Goal: Task Accomplishment & Management: Manage account settings

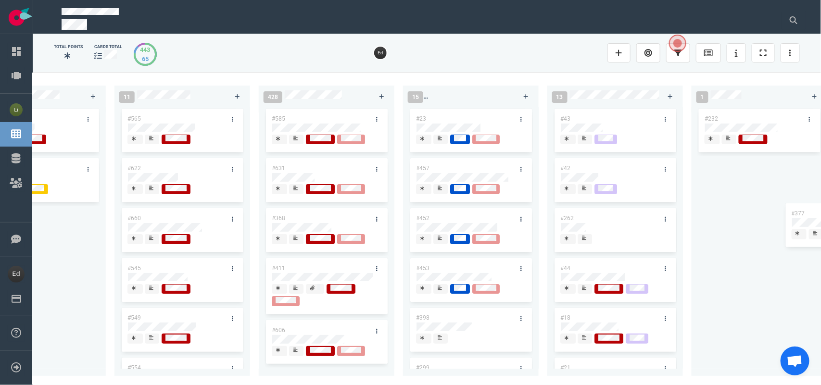
scroll to position [0, 2106]
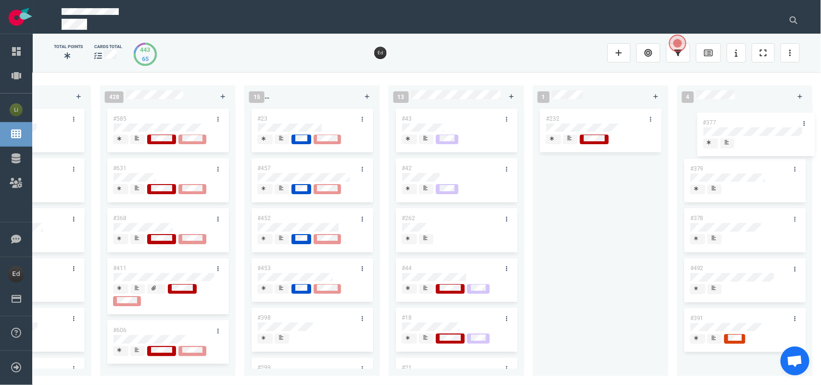
drag, startPoint x: 456, startPoint y: 217, endPoint x: 732, endPoint y: 121, distance: 292.2
click at [732, 121] on div "0 3 #667 #666 #653 13 #661 #656 #641 #639 #635 #608 #611 #602 3 #482 #390 #331 …" at bounding box center [427, 228] width 788 height 312
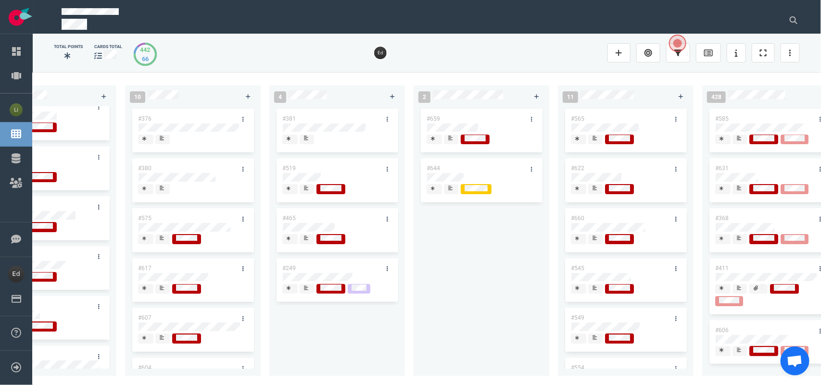
scroll to position [0, 1474]
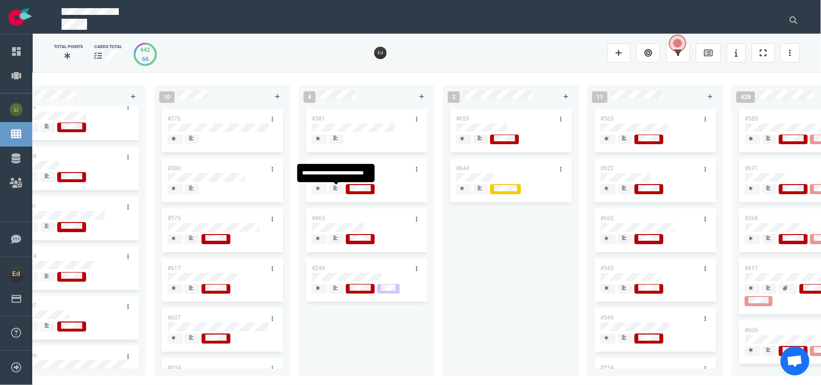
click at [340, 191] on span at bounding box center [336, 189] width 14 height 10
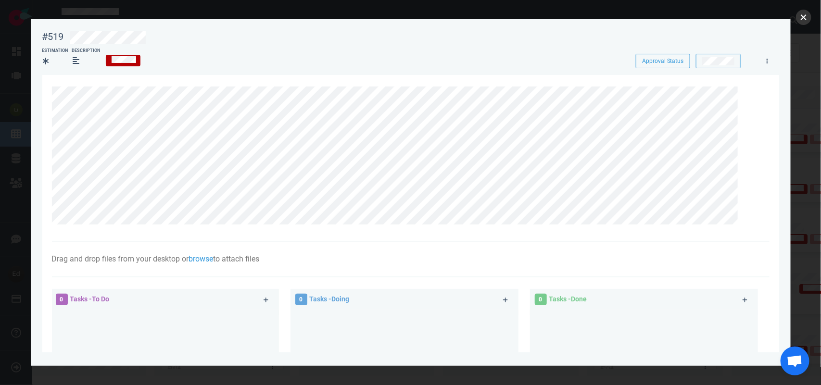
click at [803, 15] on button "close" at bounding box center [803, 17] width 15 height 15
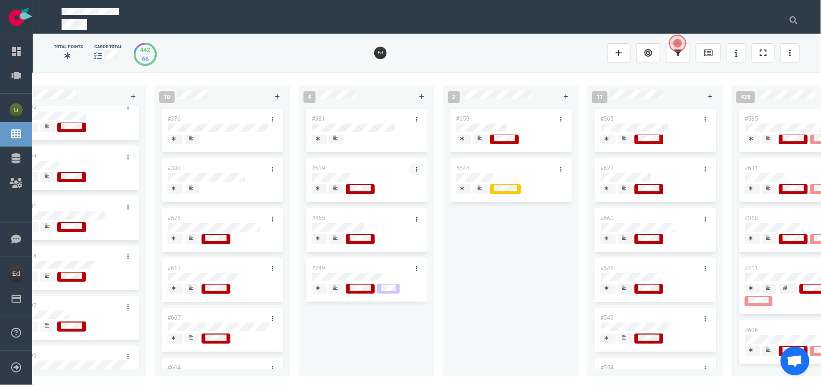
click at [416, 167] on icon at bounding box center [416, 169] width 1 height 5
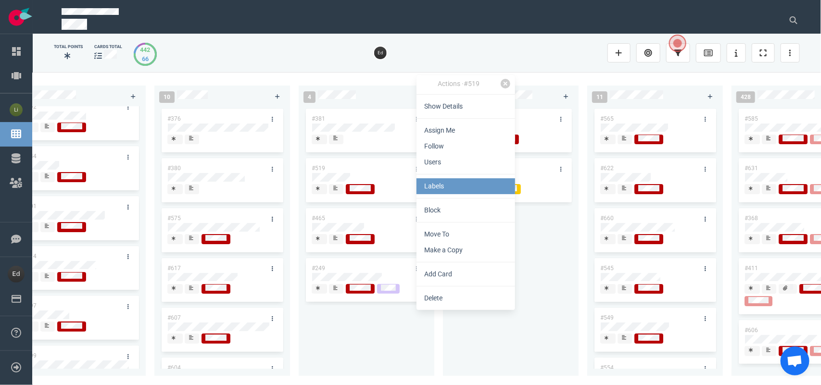
click at [444, 190] on link "Labels" at bounding box center [465, 186] width 99 height 16
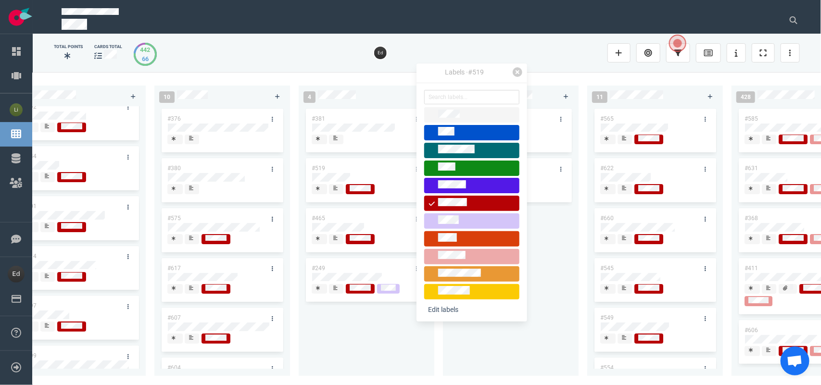
click at [458, 249] on span at bounding box center [471, 256] width 95 height 15
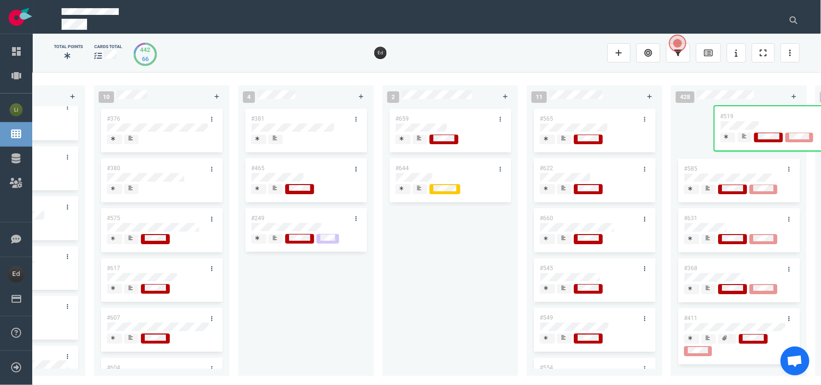
scroll to position [0, 1552]
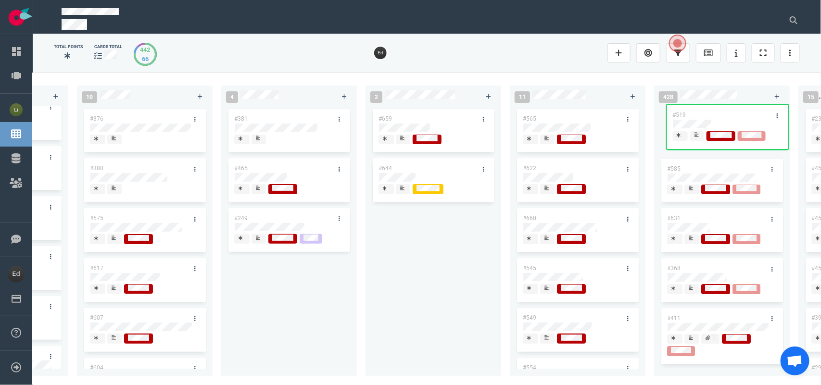
drag, startPoint x: 353, startPoint y: 173, endPoint x: 700, endPoint y: 115, distance: 351.4
click at [700, 115] on div "0 3 #667 #666 #653 13 #661 #656 #641 #639 #635 #608 #611 #602 3 #482 #390 #331 …" at bounding box center [427, 228] width 788 height 312
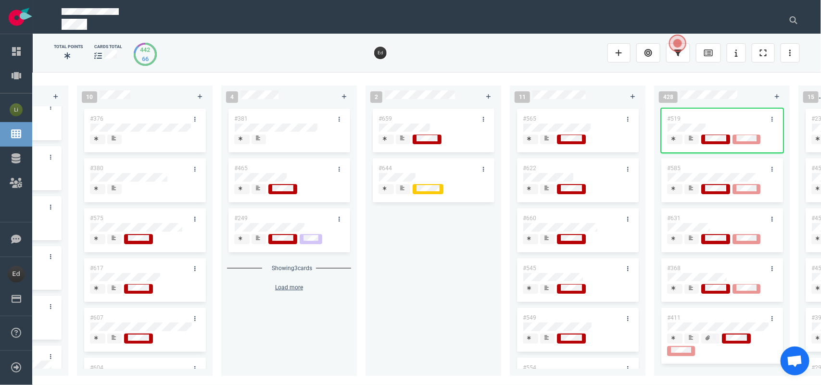
click at [260, 188] on div at bounding box center [259, 189] width 6 height 8
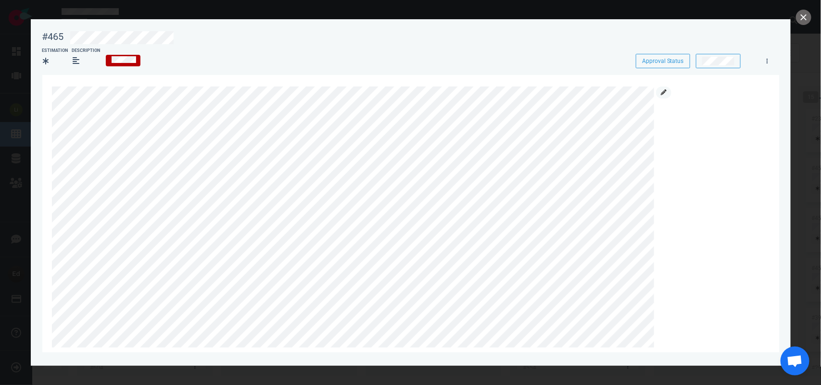
click at [658, 94] on link at bounding box center [663, 93] width 15 height 12
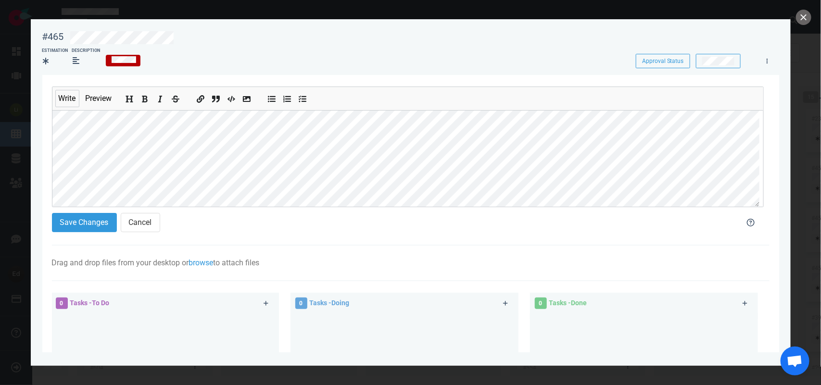
scroll to position [202, 0]
click at [101, 218] on button "Save Changes" at bounding box center [84, 222] width 65 height 19
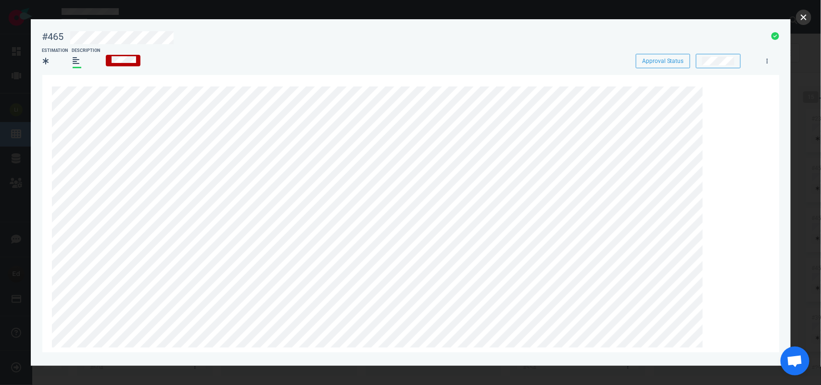
click at [806, 18] on button "close" at bounding box center [803, 17] width 15 height 15
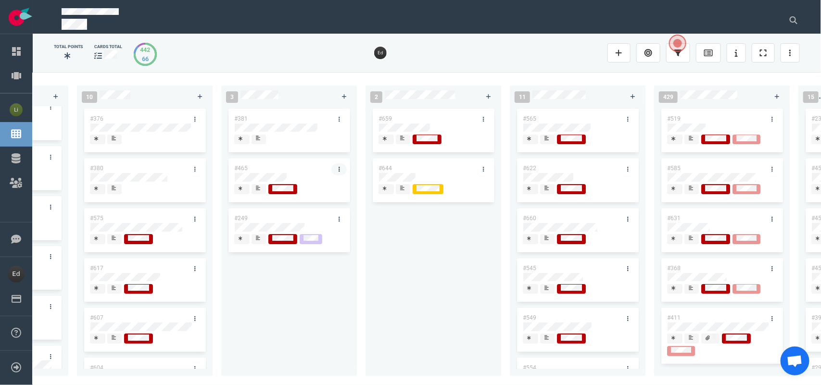
click at [338, 166] on icon at bounding box center [338, 169] width 1 height 6
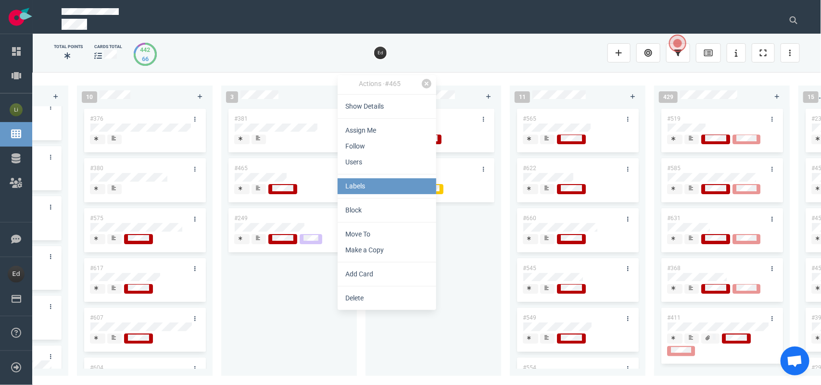
click at [368, 190] on link "Labels" at bounding box center [386, 186] width 99 height 16
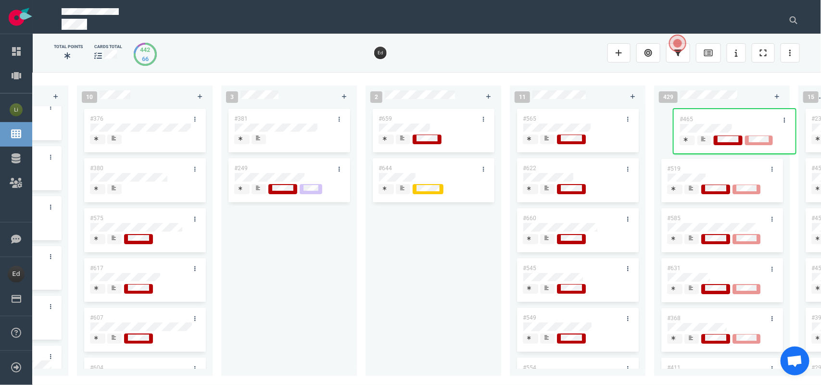
drag, startPoint x: 340, startPoint y: 196, endPoint x: 703, endPoint y: 118, distance: 370.8
click at [703, 118] on div "0 3 #667 #666 #653 13 #661 #656 #641 #639 #635 #608 #611 #602 3 #482 #390 #331 …" at bounding box center [427, 228] width 788 height 312
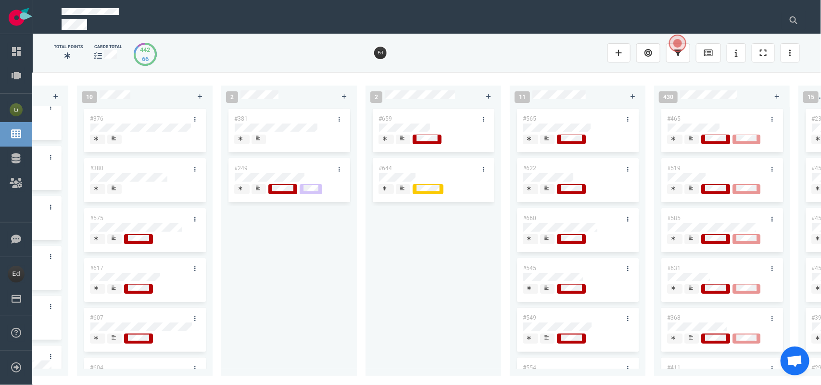
scroll to position [0, 1497]
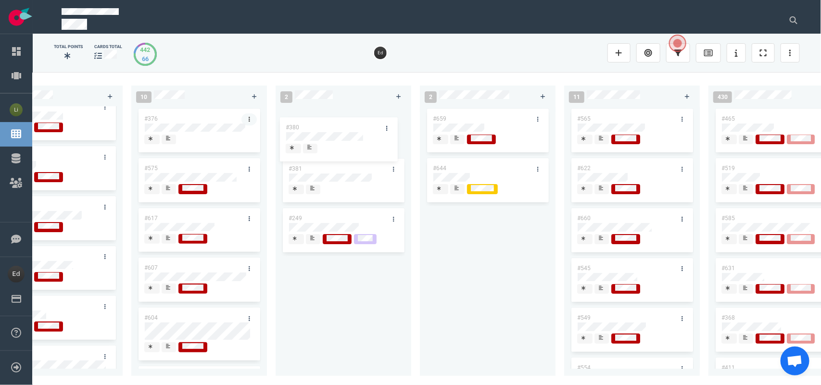
drag, startPoint x: 186, startPoint y: 163, endPoint x: 239, endPoint y: 119, distance: 69.3
click at [327, 123] on div "0 3 #667 #666 #653 13 #661 #656 #641 #639 #635 #608 #611 #602 3 #482 #390 #331 …" at bounding box center [427, 228] width 788 height 312
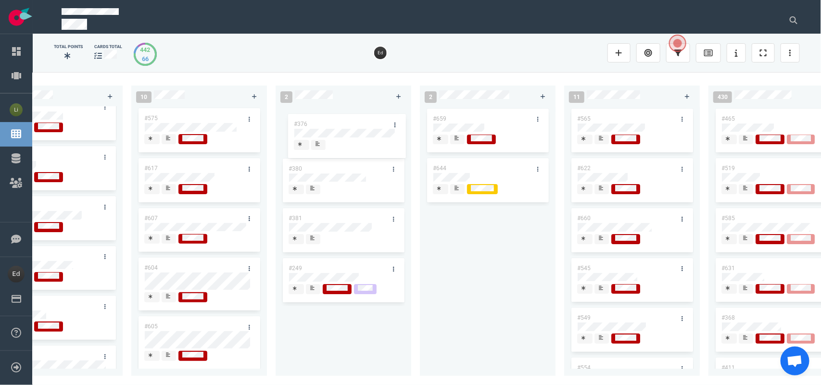
drag, startPoint x: 304, startPoint y: 135, endPoint x: 349, endPoint y: 124, distance: 46.5
click at [349, 124] on div "0 3 #667 #666 #653 13 #661 #656 #641 #639 #635 #608 #611 #602 3 #482 #390 #331 …" at bounding box center [427, 228] width 788 height 312
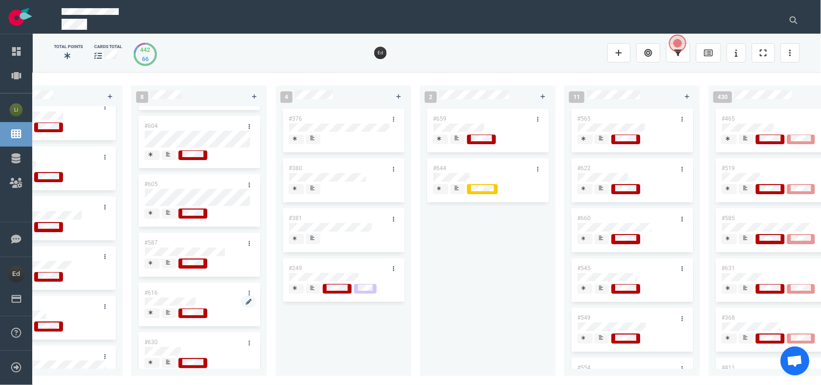
scroll to position [161, 0]
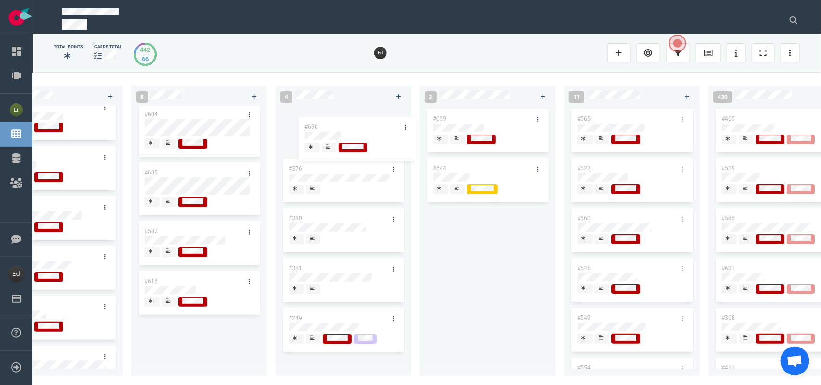
drag, startPoint x: 168, startPoint y: 322, endPoint x: 327, endPoint y: 123, distance: 255.2
click at [327, 123] on div "0 3 #667 #666 #653 13 #661 #656 #641 #639 #635 #608 #611 #602 3 #482 #390 #331 …" at bounding box center [427, 228] width 788 height 312
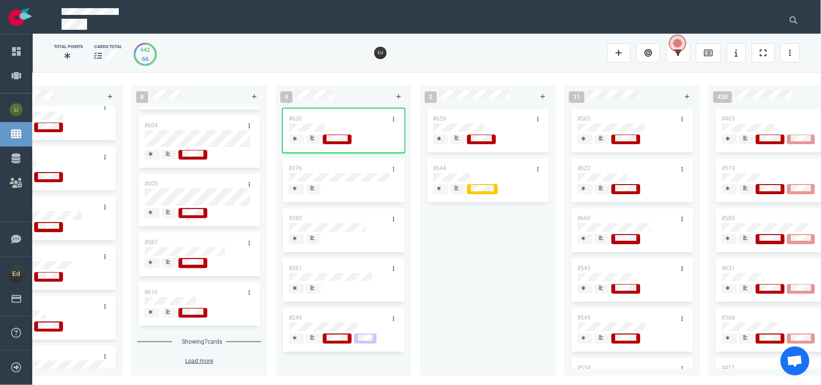
scroll to position [0, 0]
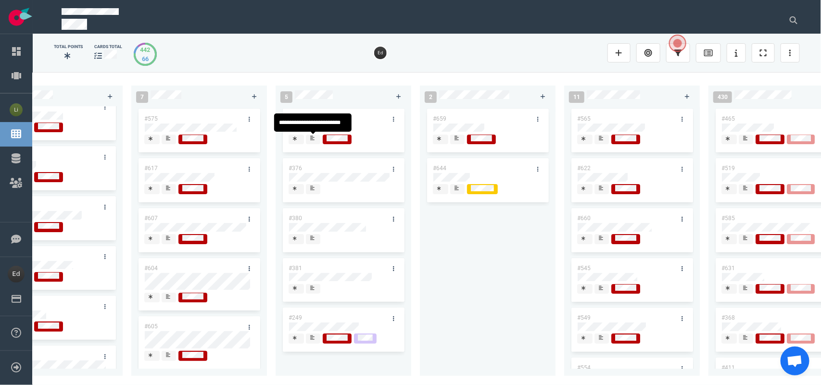
click at [309, 144] on span at bounding box center [313, 140] width 14 height 10
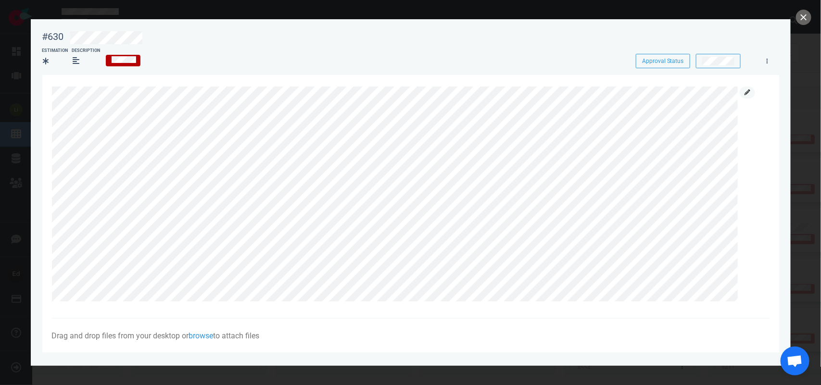
click at [748, 95] on link at bounding box center [746, 93] width 15 height 12
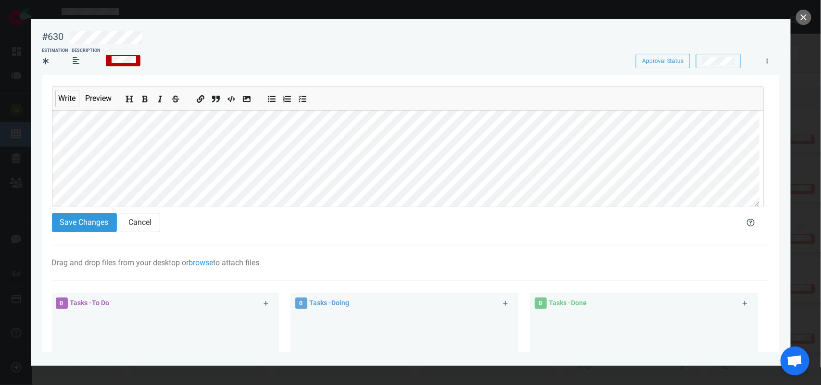
scroll to position [60, 0]
click at [80, 224] on button "Save Changes" at bounding box center [84, 222] width 65 height 19
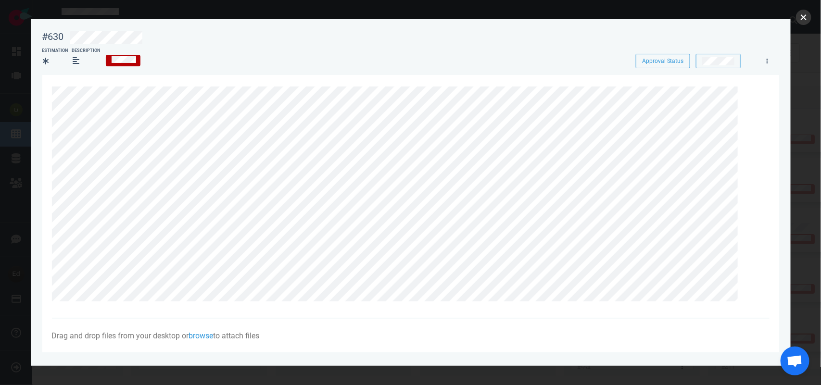
click at [803, 18] on button "close" at bounding box center [803, 17] width 15 height 15
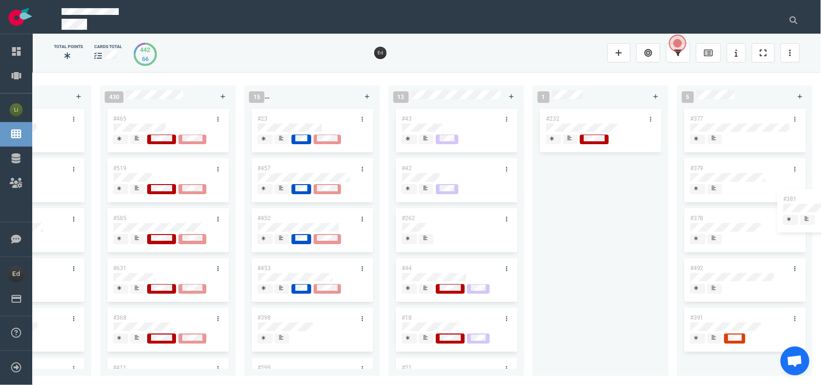
scroll to position [0, 2106]
drag, startPoint x: 326, startPoint y: 265, endPoint x: 731, endPoint y: 121, distance: 429.5
click at [731, 121] on div "0 3 #667 #666 #653 13 #661 #656 #641 #639 #635 #608 #611 #602 3 #482 #390 #331 …" at bounding box center [427, 228] width 788 height 312
